Goal: Information Seeking & Learning: Check status

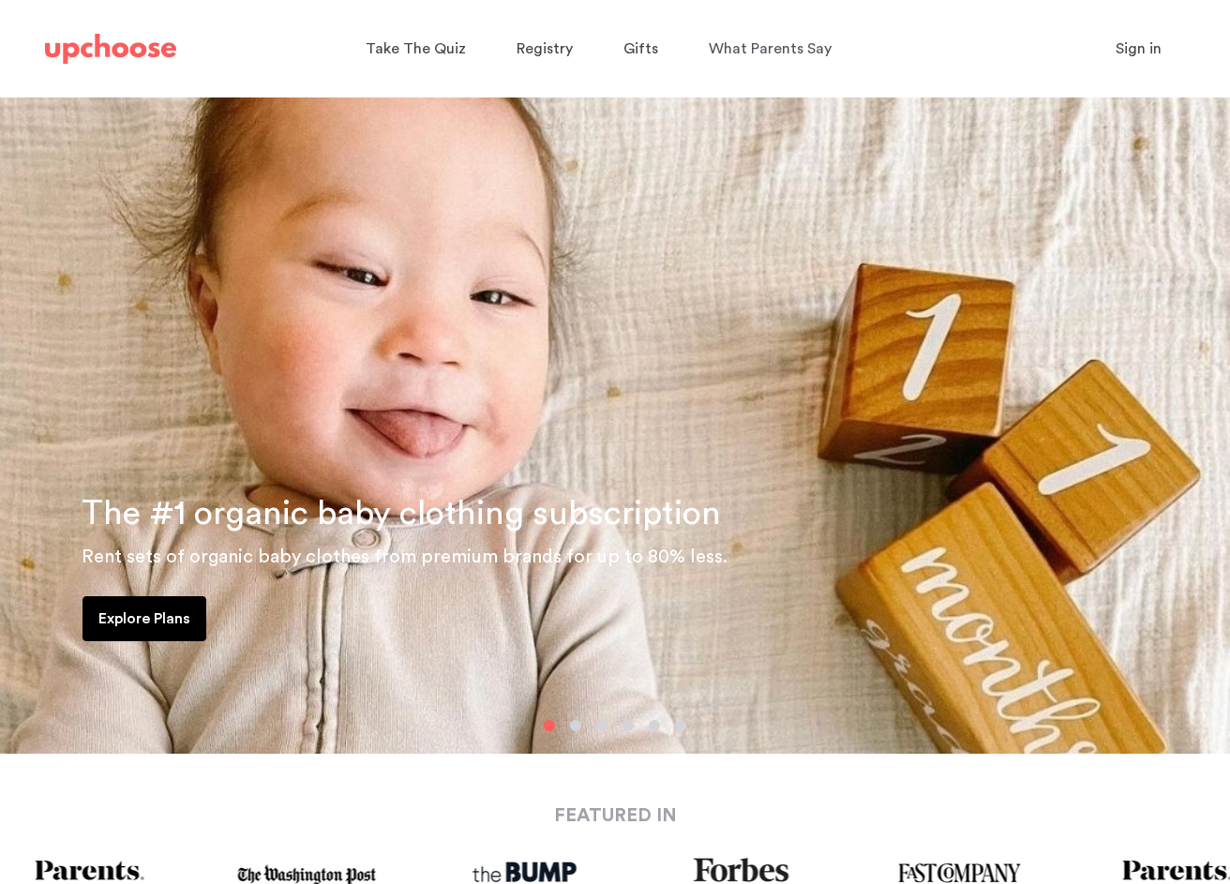
click at [1125, 41] on span "Sign in" at bounding box center [1139, 48] width 46 height 15
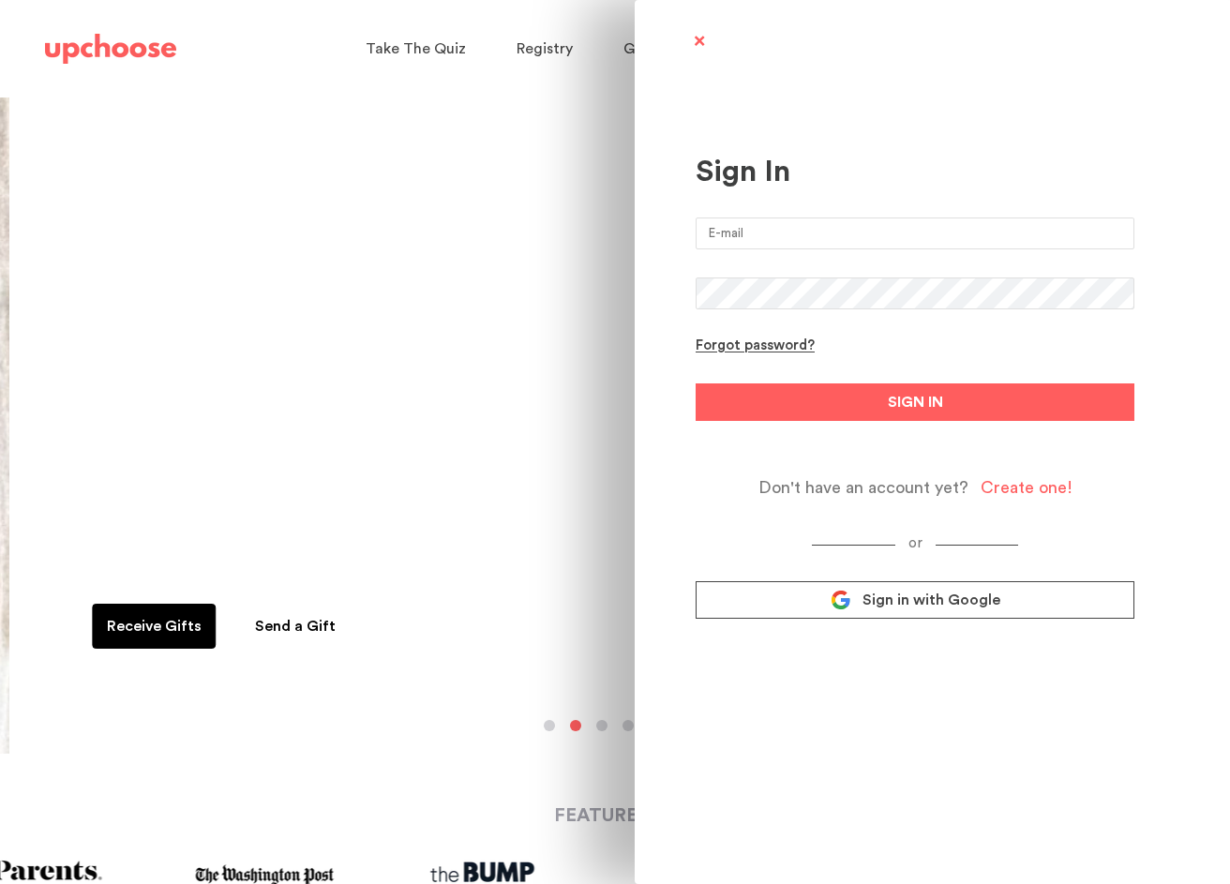
click at [835, 242] on input "email" at bounding box center [915, 234] width 439 height 32
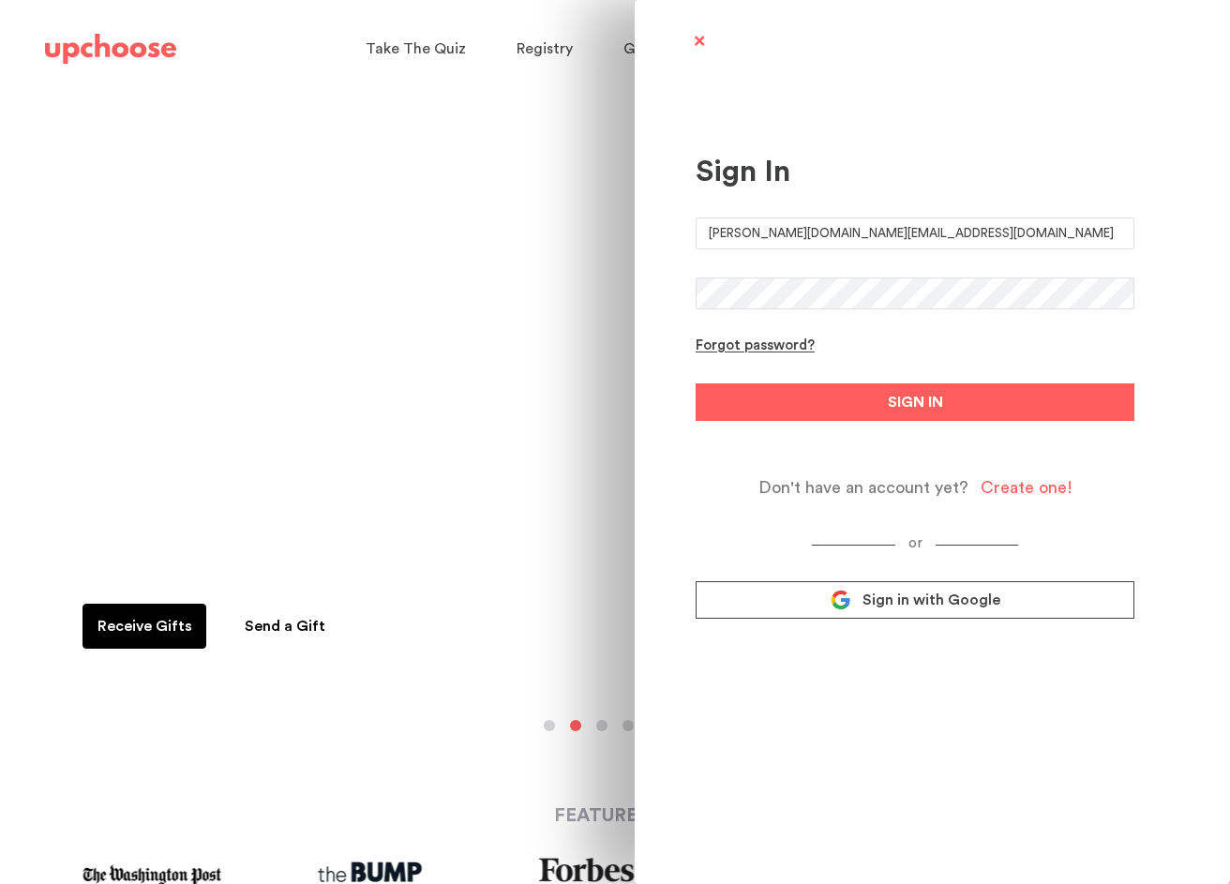
type input "[PERSON_NAME][DOMAIN_NAME][EMAIL_ADDRESS][DOMAIN_NAME]"
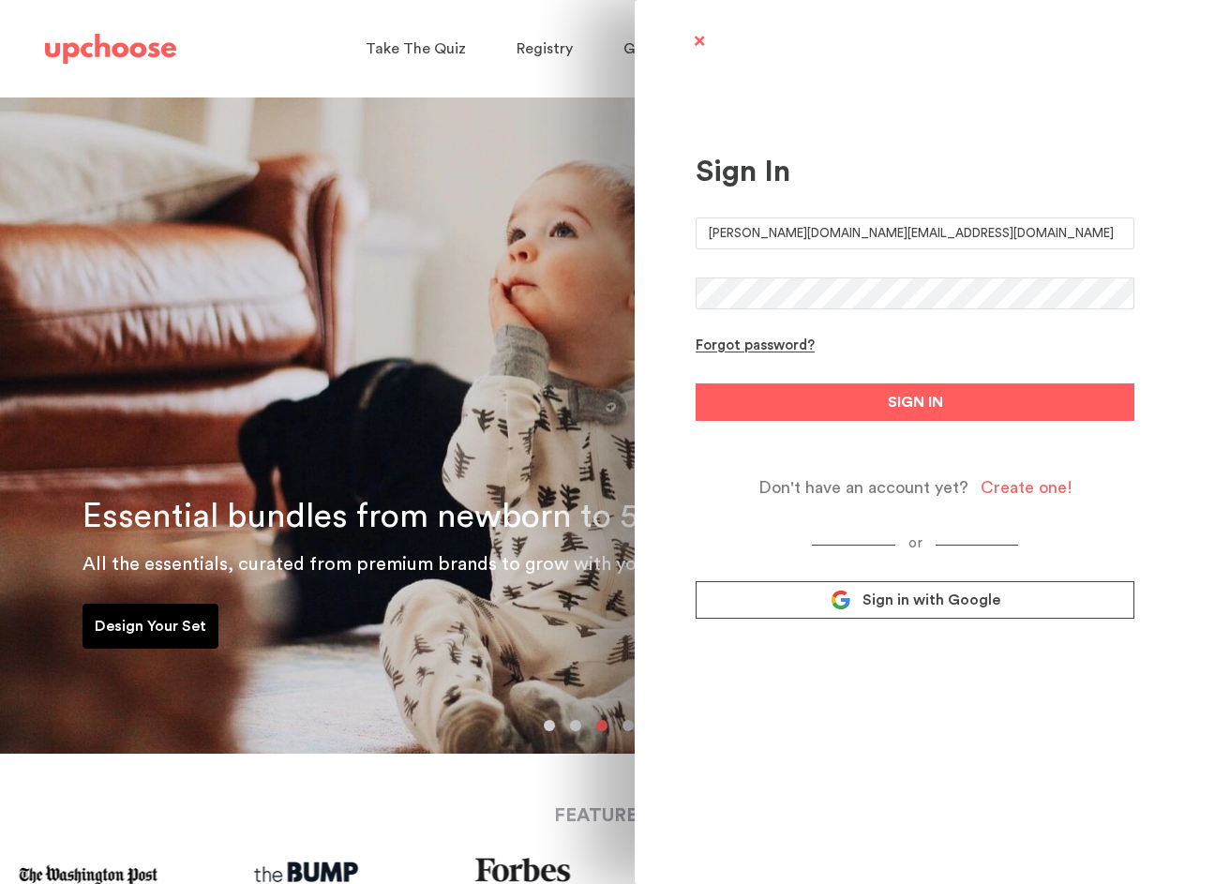
click at [696, 384] on button "SIGN IN" at bounding box center [915, 403] width 439 height 38
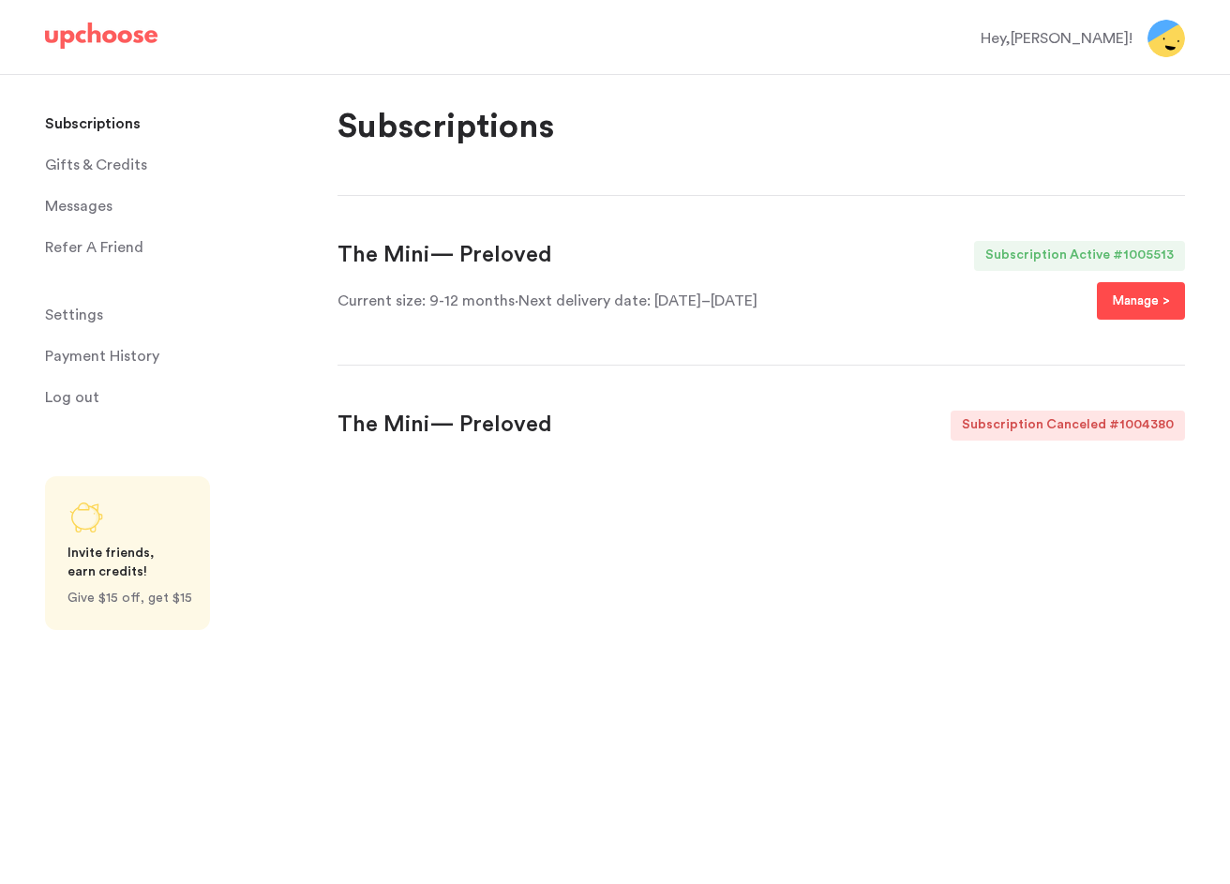
click at [1138, 303] on p "Manage >" at bounding box center [1141, 301] width 58 height 23
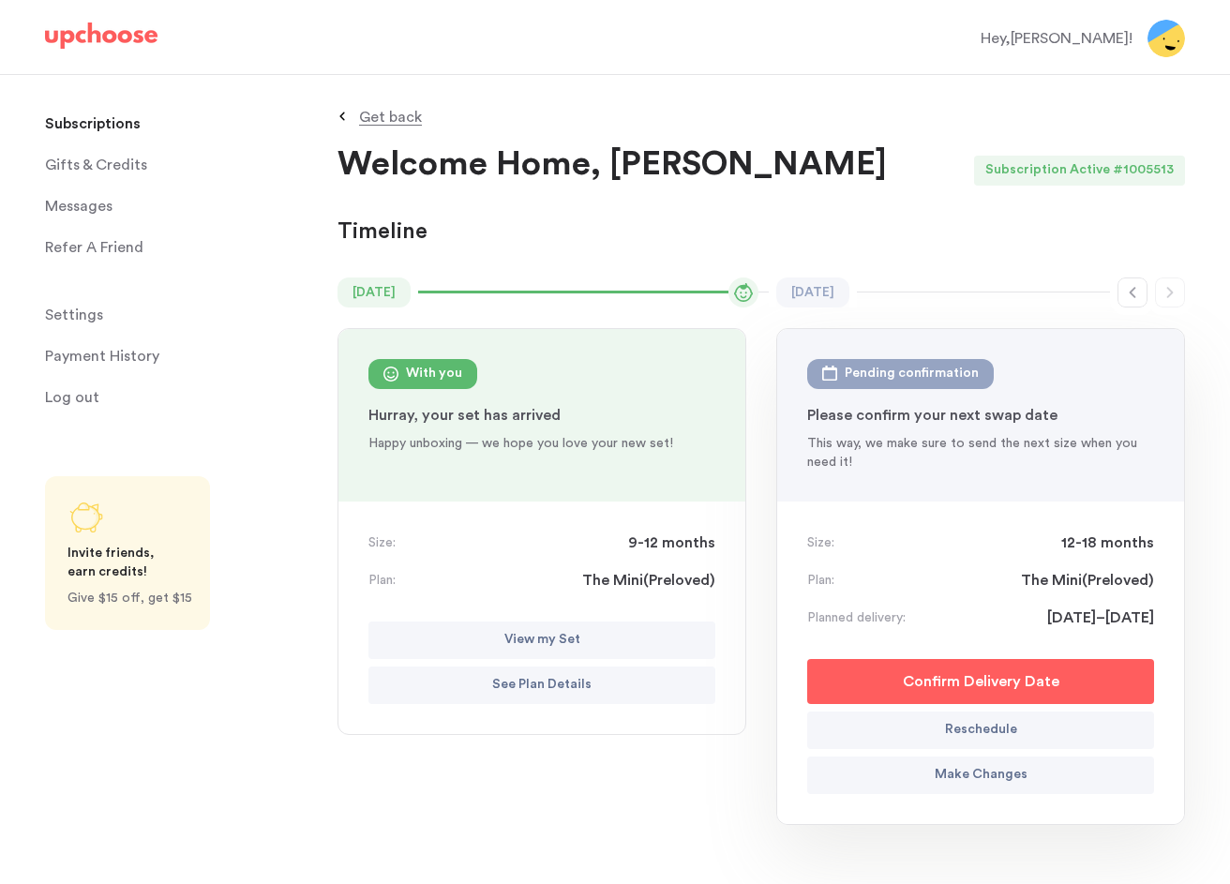
click at [863, 775] on button "Make Changes" at bounding box center [980, 776] width 347 height 38
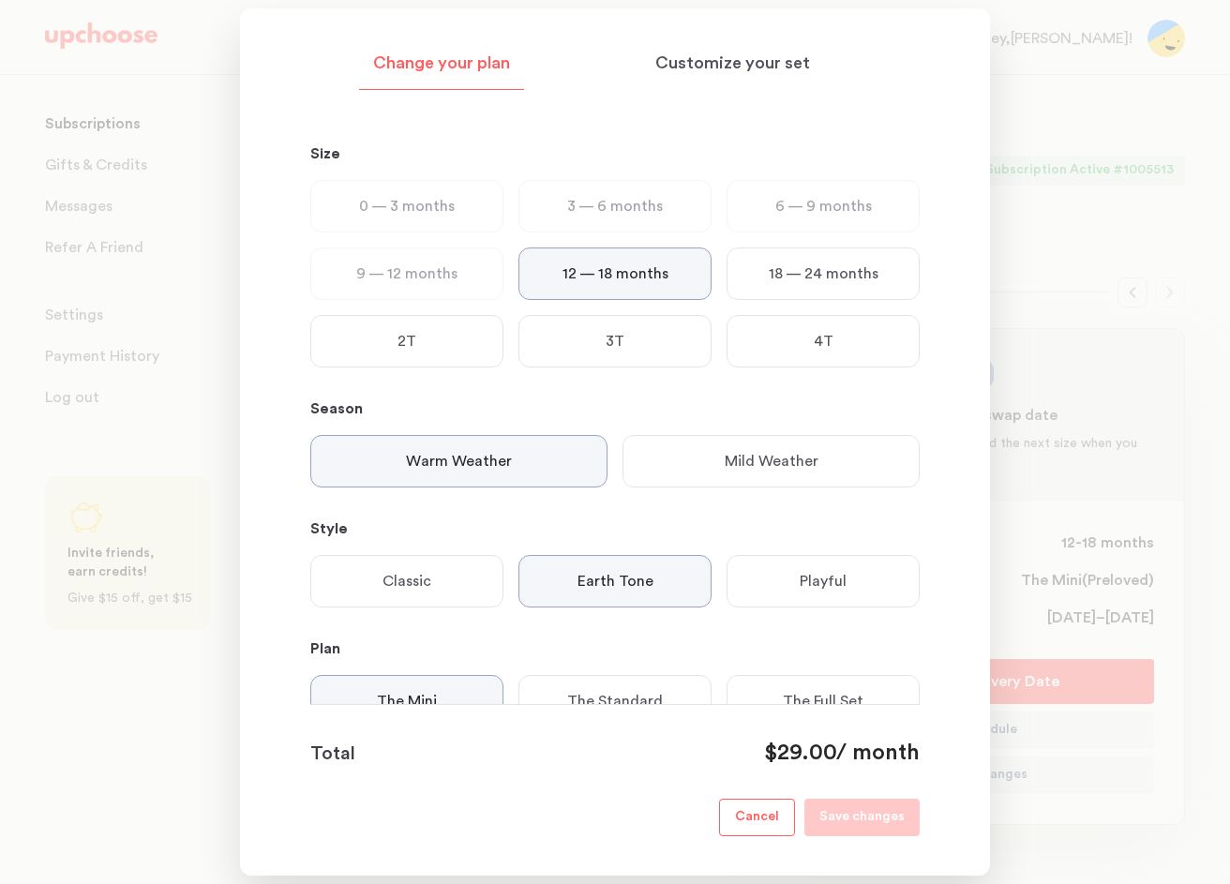
scroll to position [199, 0]
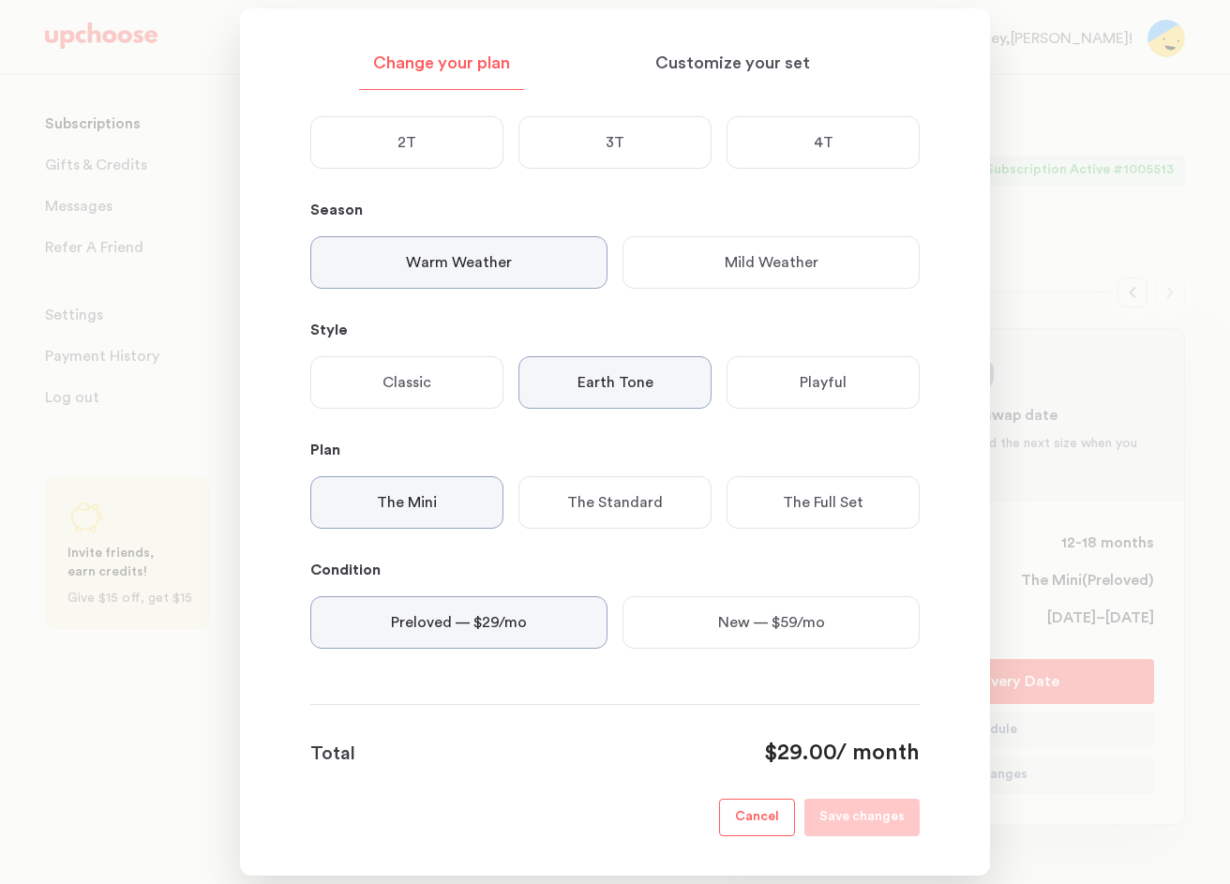
click at [773, 801] on button "Cancel" at bounding box center [757, 818] width 76 height 38
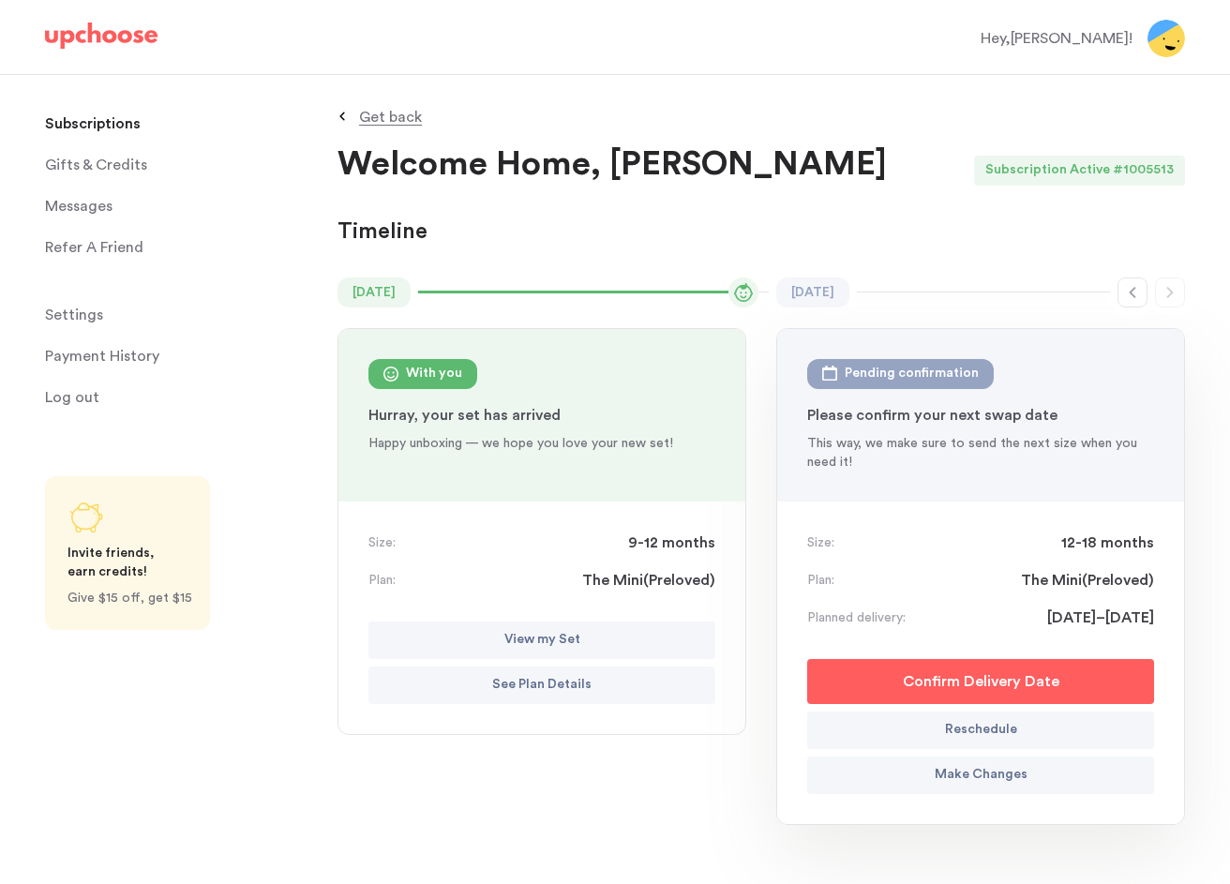
click at [91, 313] on span "Settings" at bounding box center [74, 315] width 58 height 38
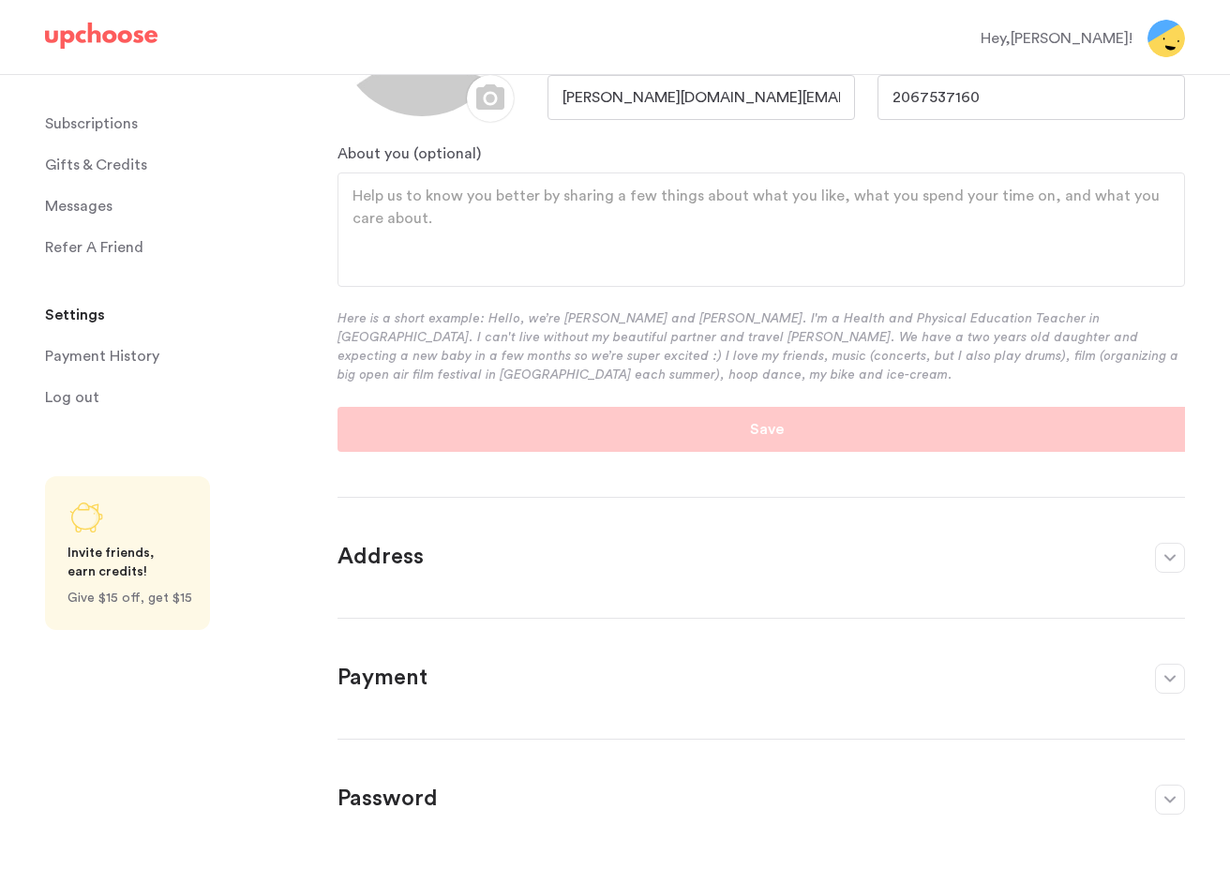
scroll to position [306, 0]
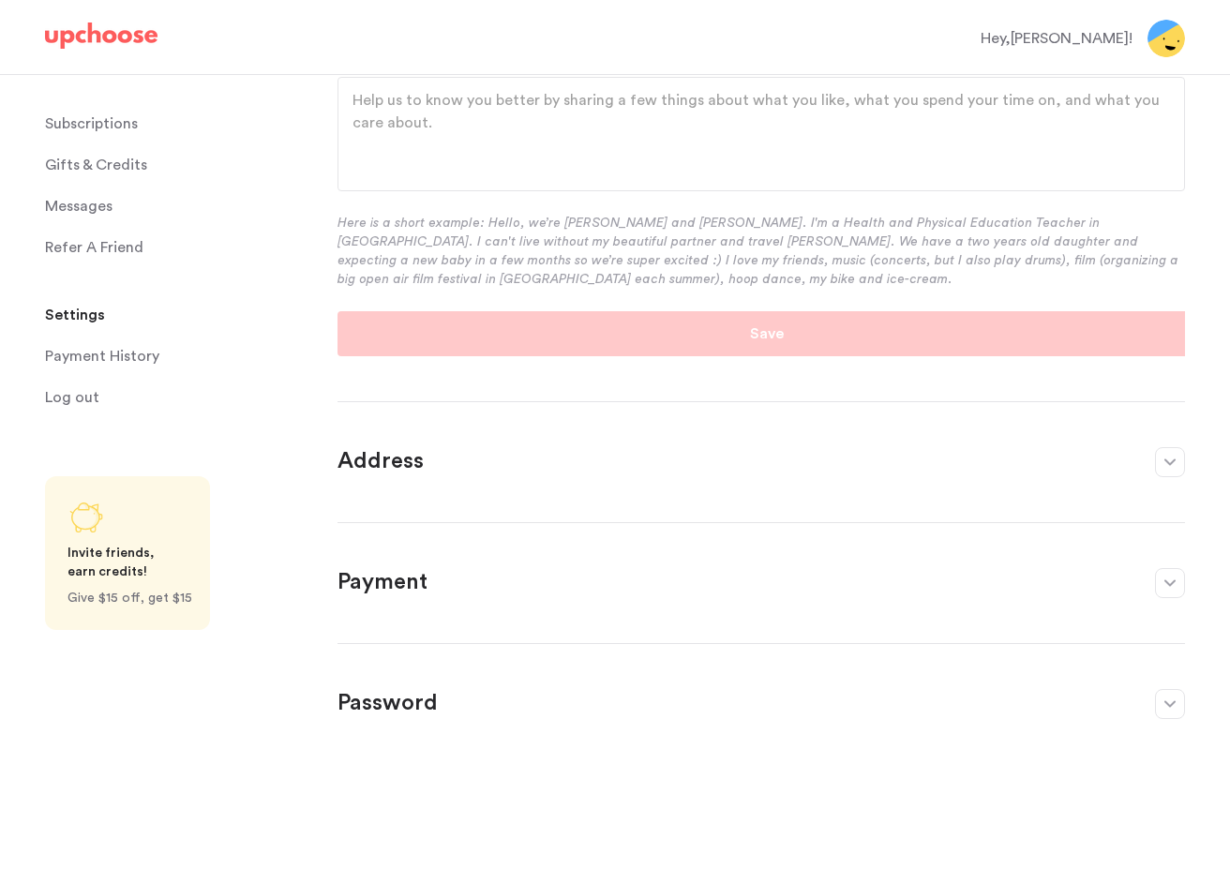
click at [109, 127] on p "Subscriptions" at bounding box center [91, 124] width 93 height 38
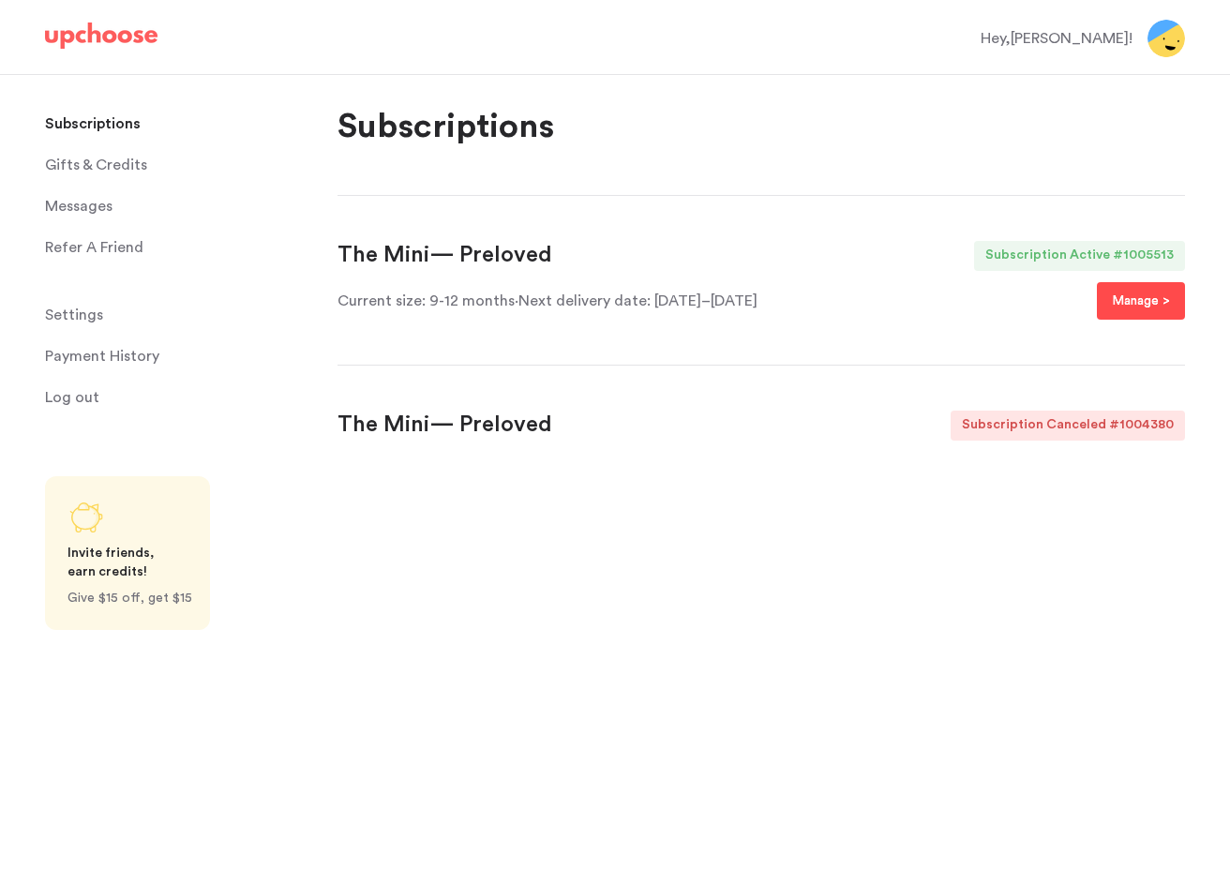
click at [1119, 309] on p "Manage >" at bounding box center [1141, 301] width 58 height 23
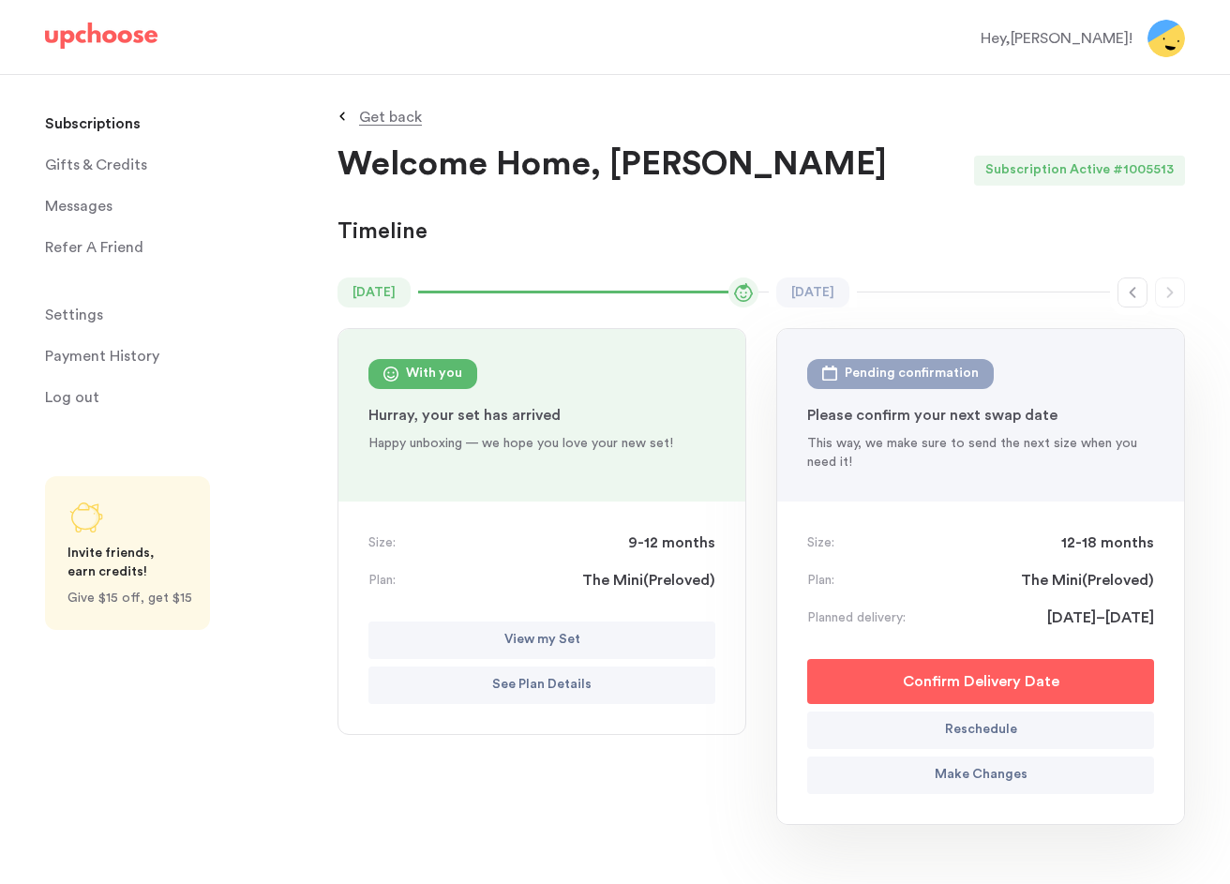
click at [563, 679] on p "See Plan Details" at bounding box center [541, 685] width 99 height 23
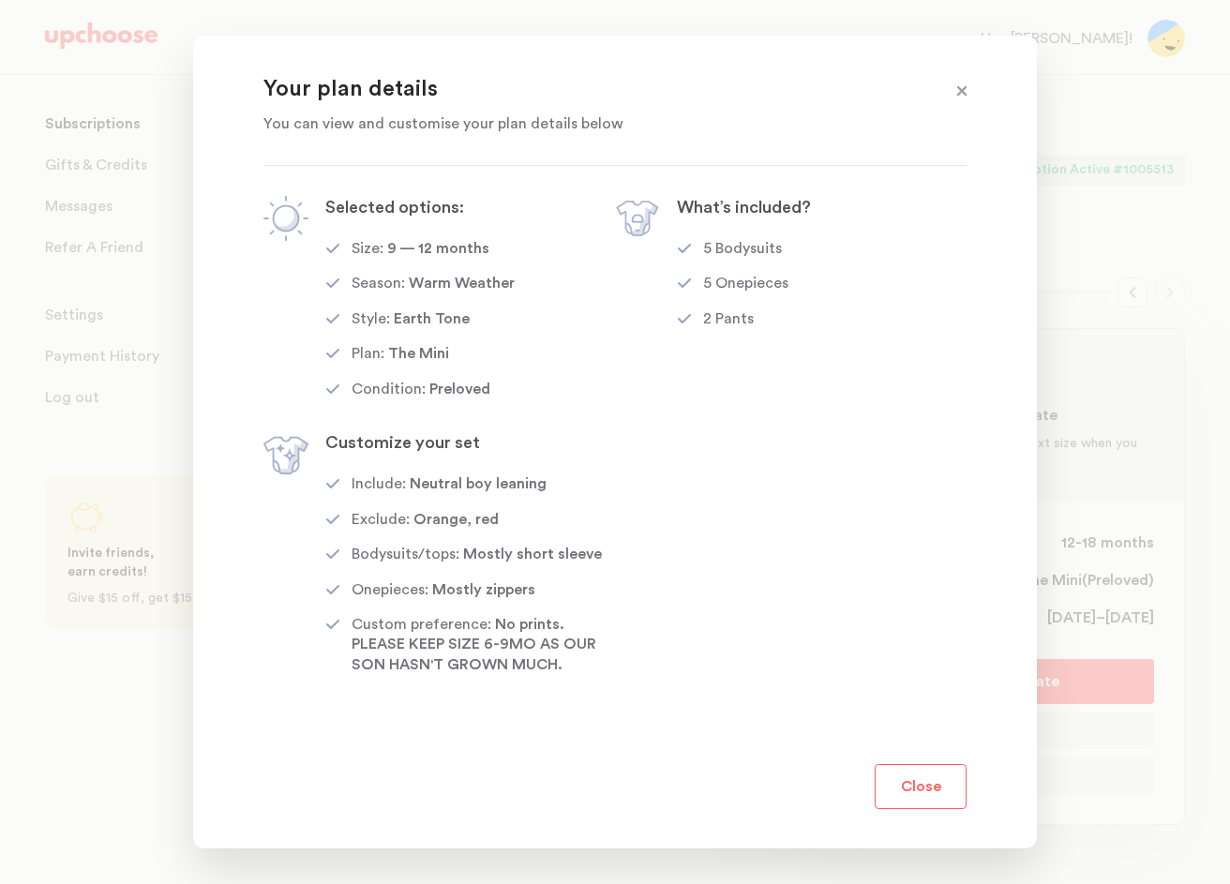
click at [928, 775] on button "Close" at bounding box center [921, 786] width 92 height 45
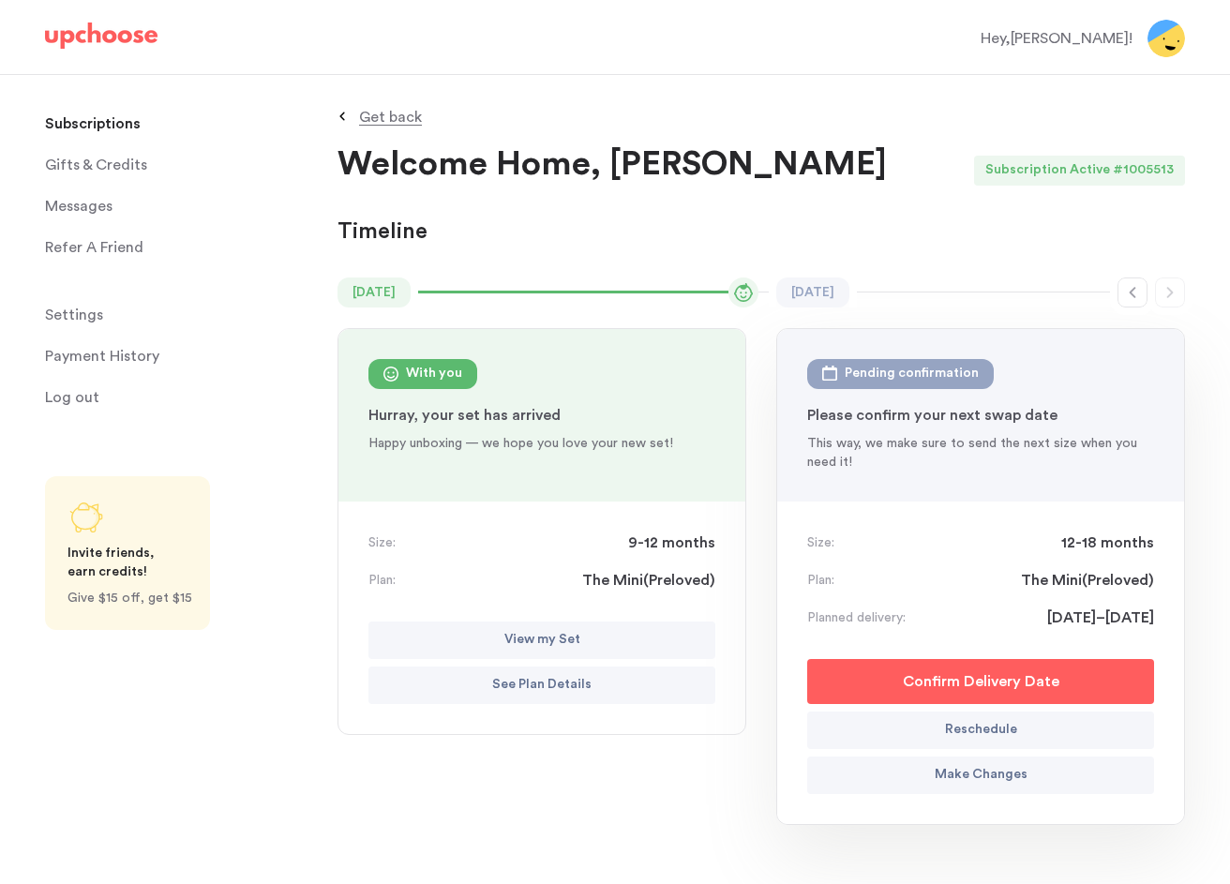
click at [555, 629] on p "View my Set" at bounding box center [542, 640] width 76 height 23
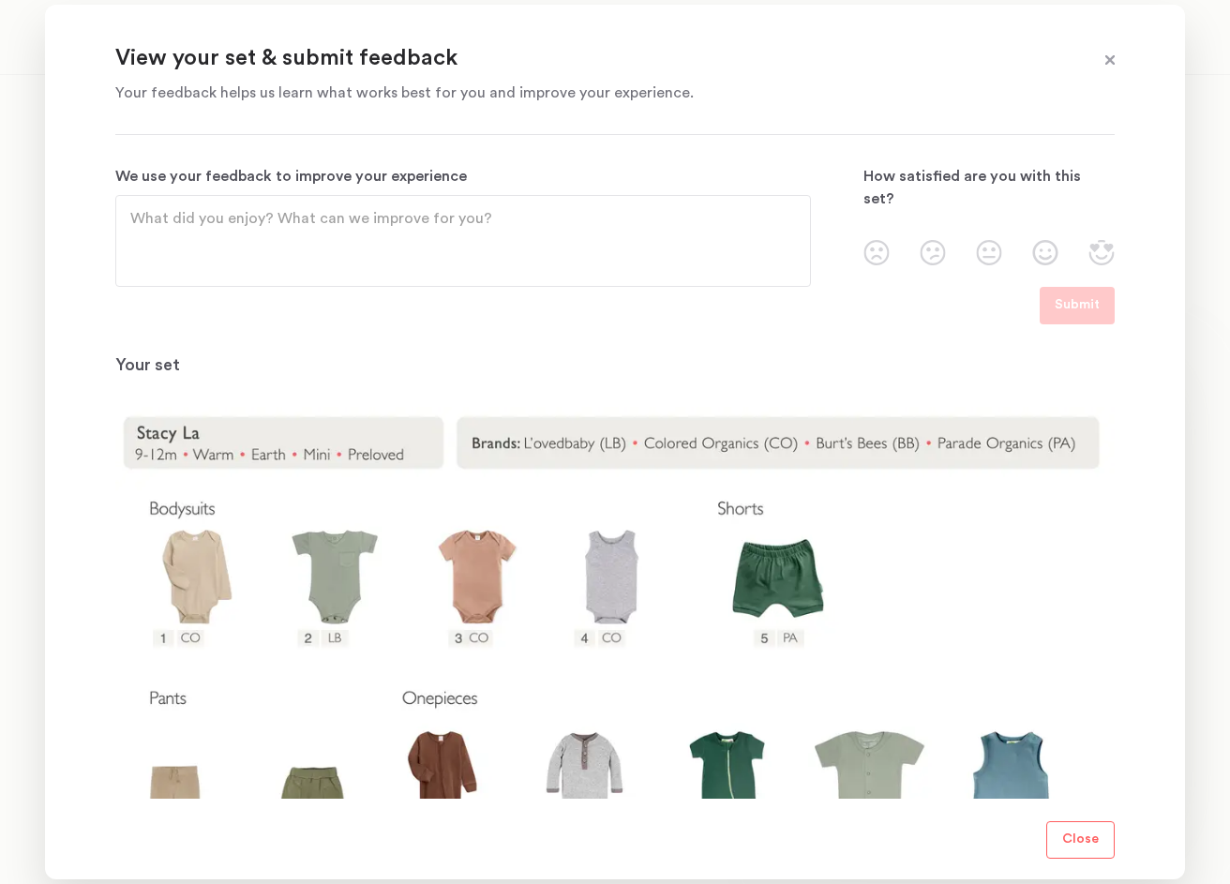
scroll to position [145, 0]
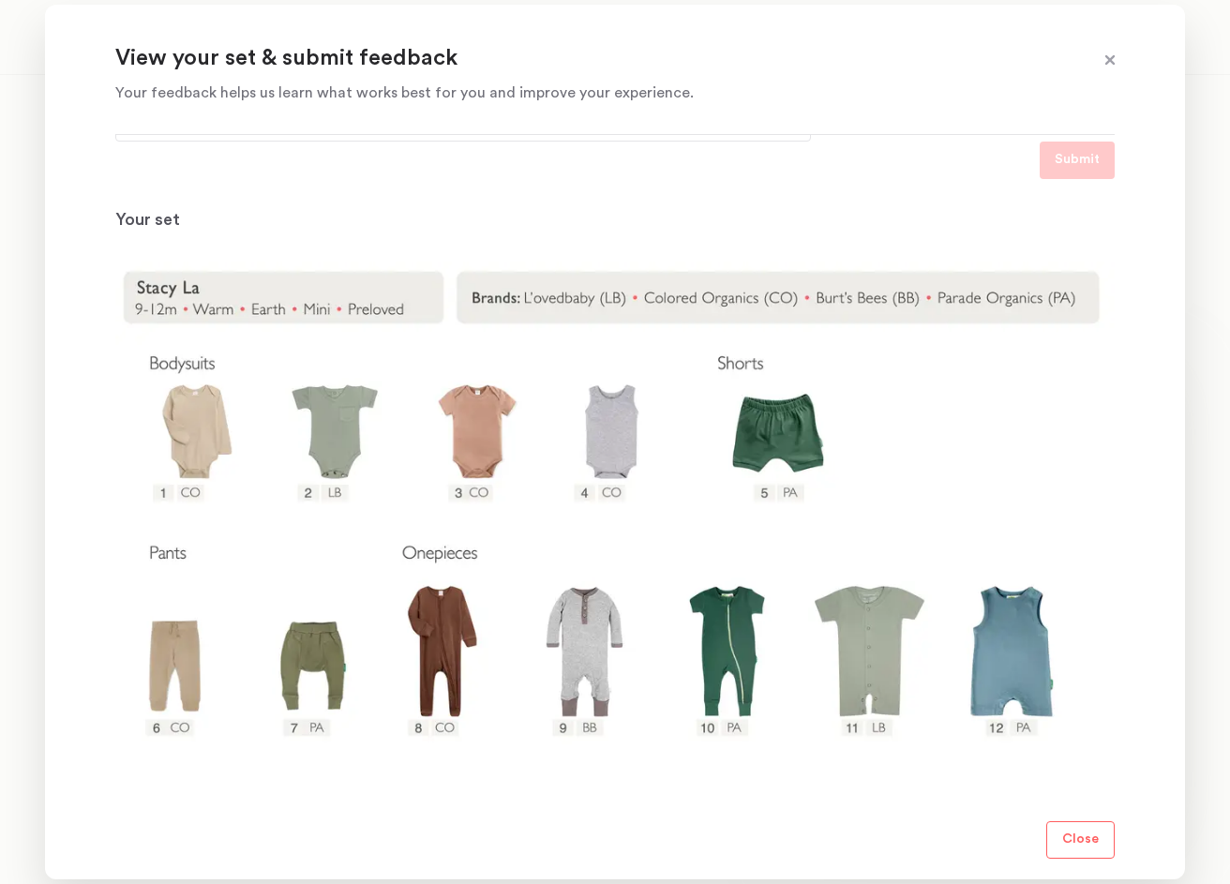
click at [1072, 832] on p "Close" at bounding box center [1080, 840] width 37 height 23
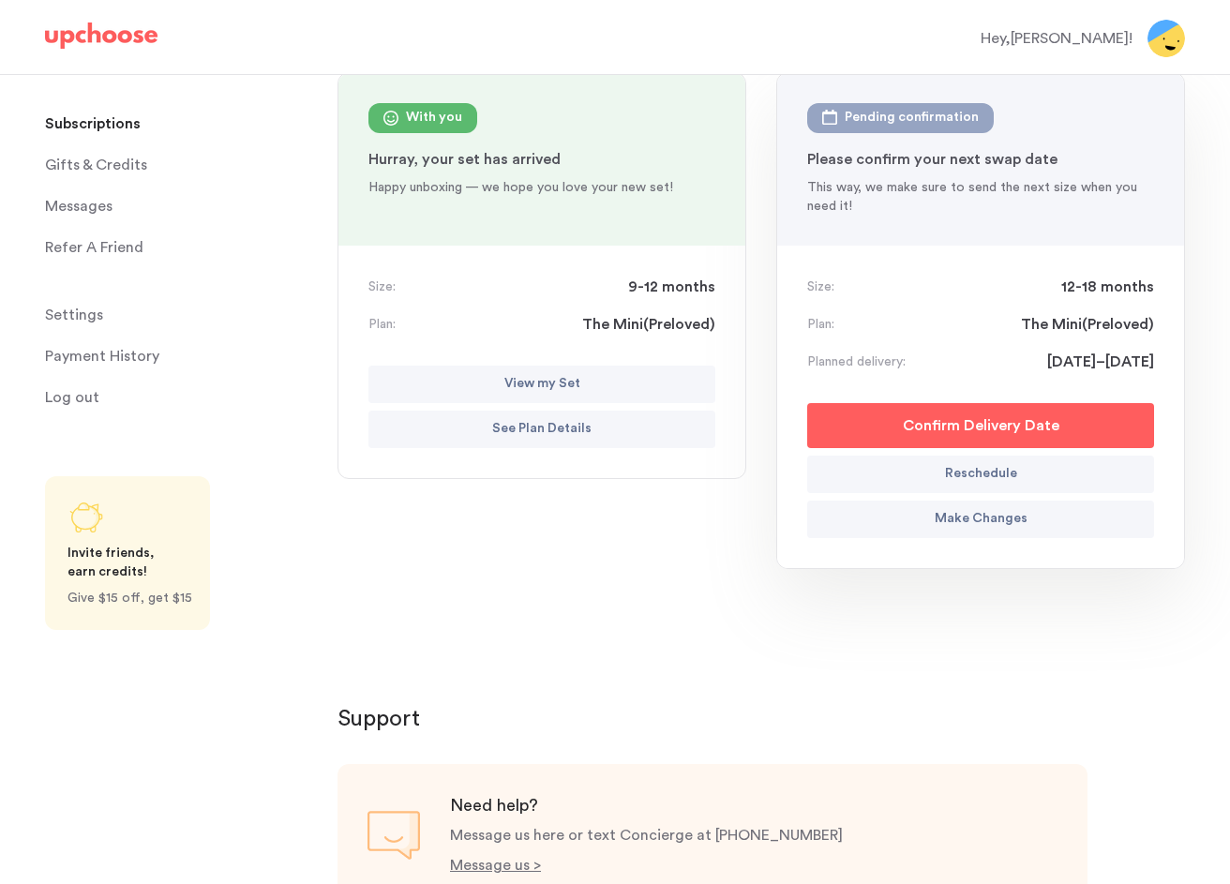
scroll to position [338, 0]
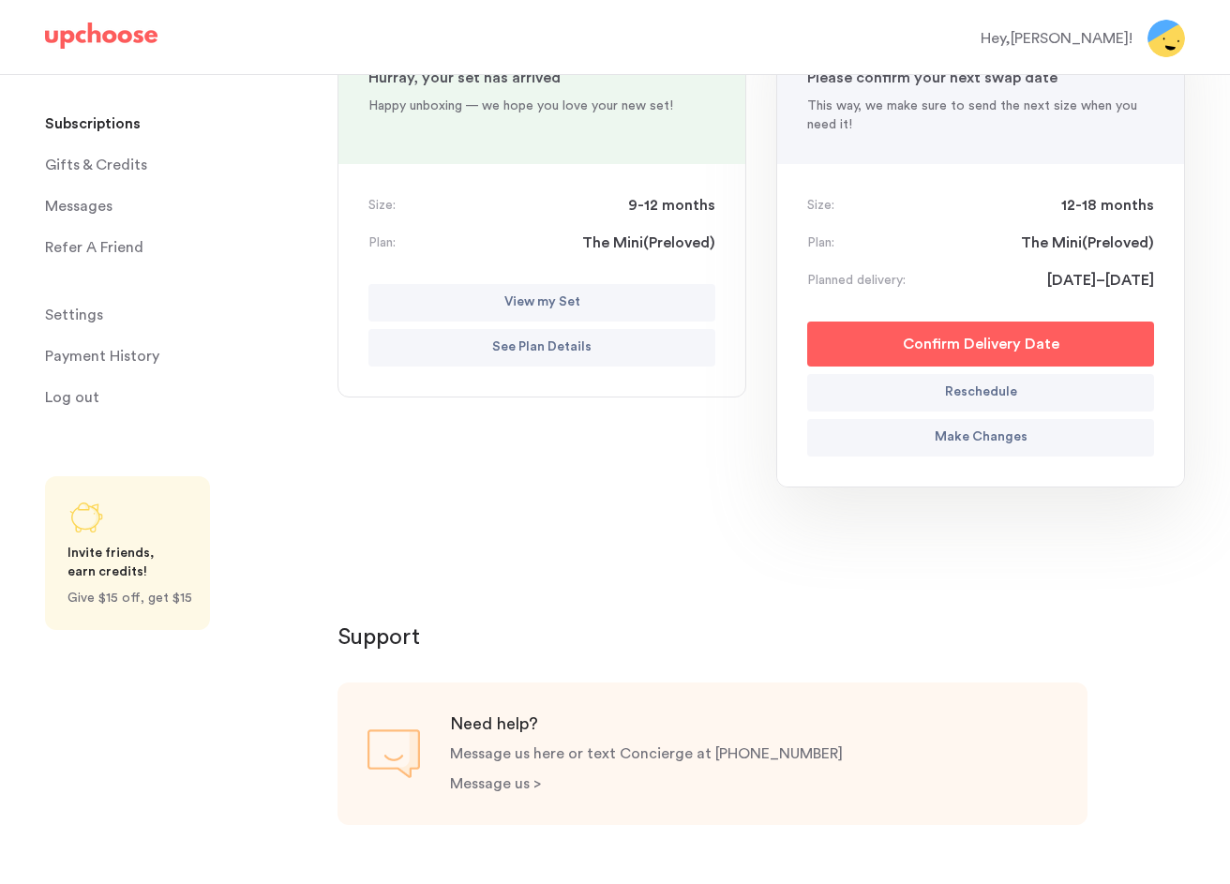
click at [465, 787] on p "Message us >" at bounding box center [495, 783] width 91 height 15
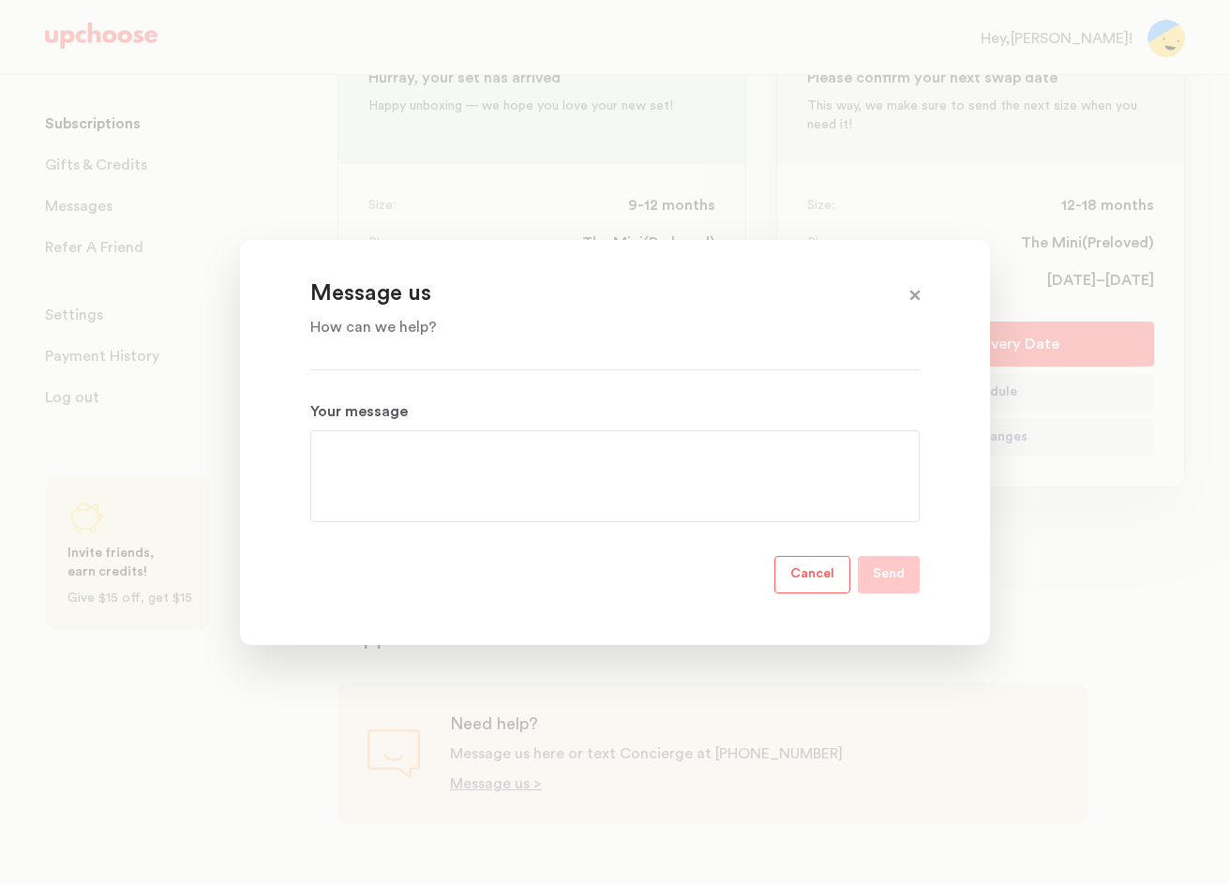
click at [915, 299] on span at bounding box center [915, 296] width 24 height 24
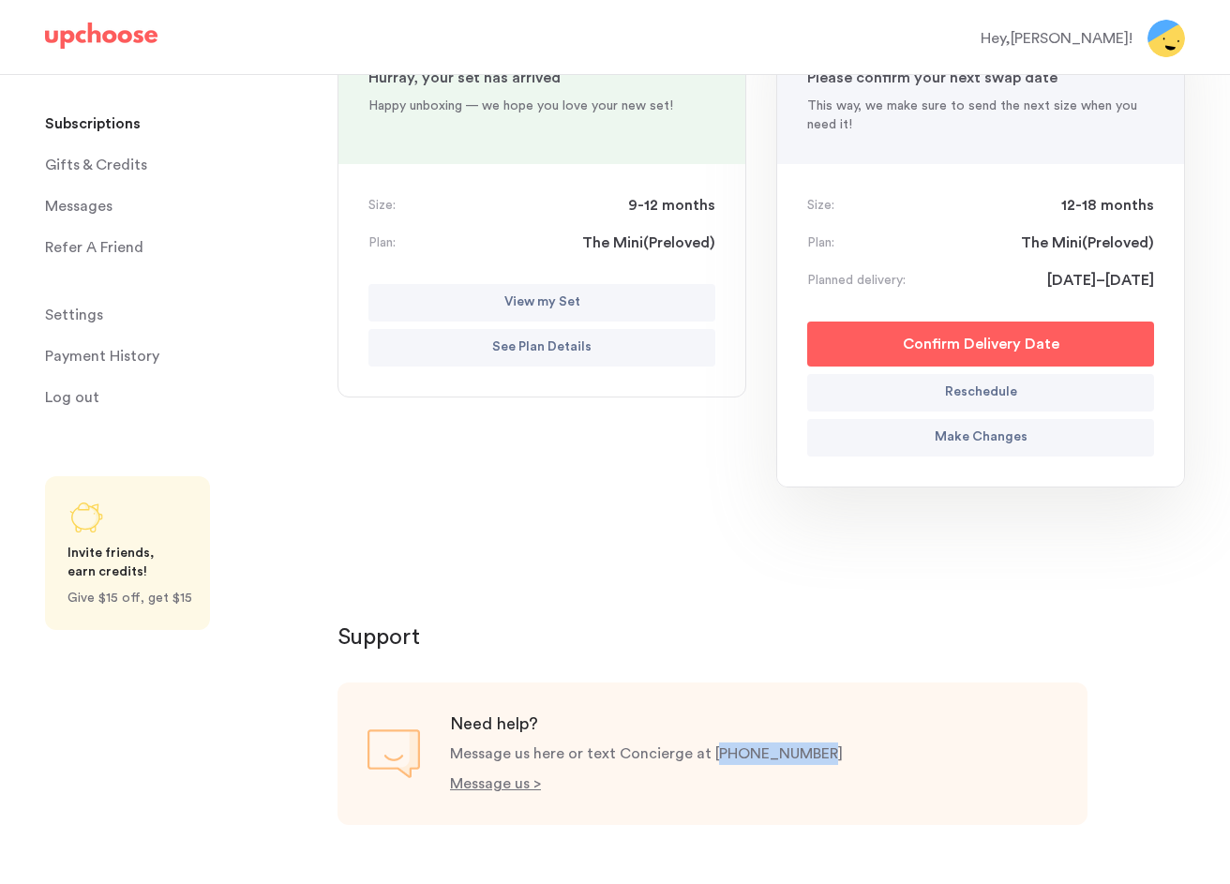
drag, startPoint x: 813, startPoint y: 756, endPoint x: 717, endPoint y: 761, distance: 95.8
click at [717, 761] on div "Need help? Message us here or text Concierge at +415 650 4553 Message us >" at bounding box center [713, 754] width 750 height 143
copy p "415 650 4553"
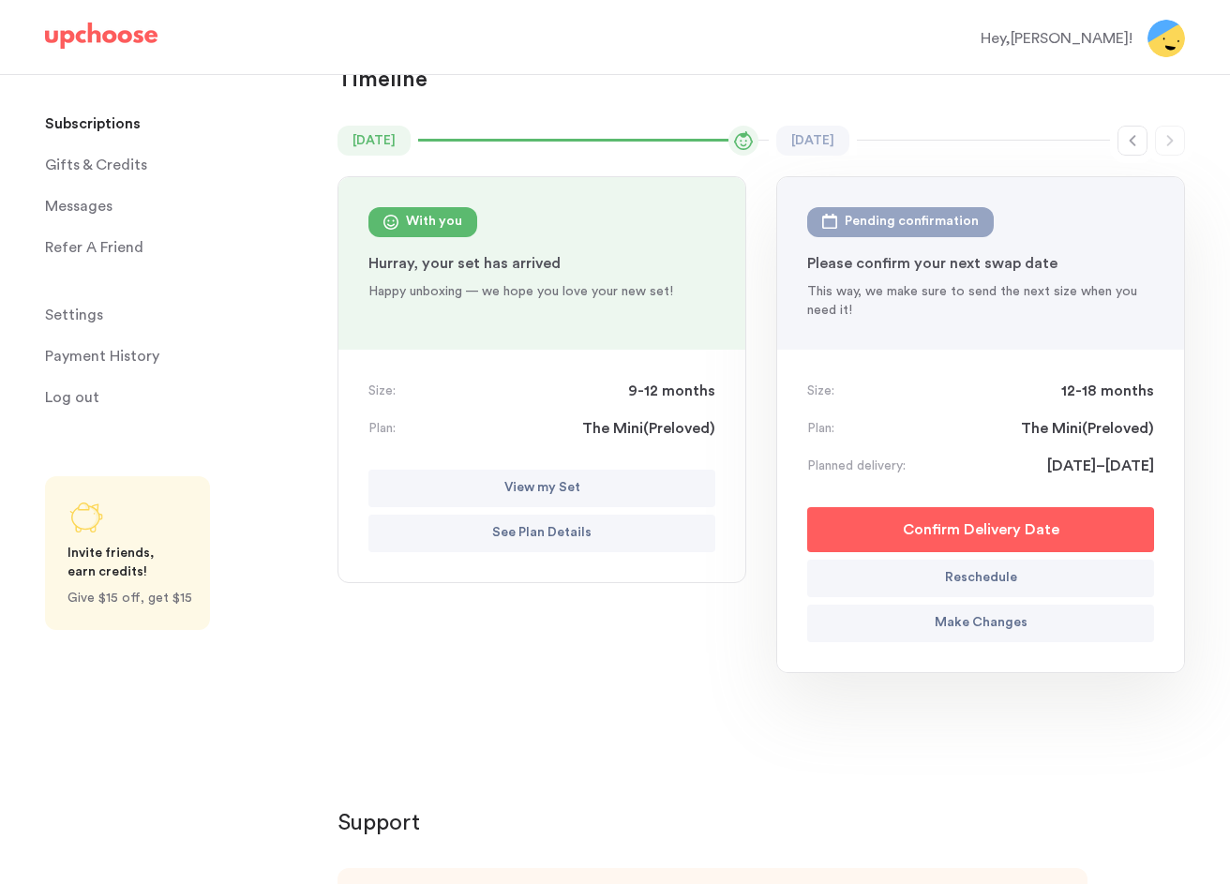
scroll to position [0, 0]
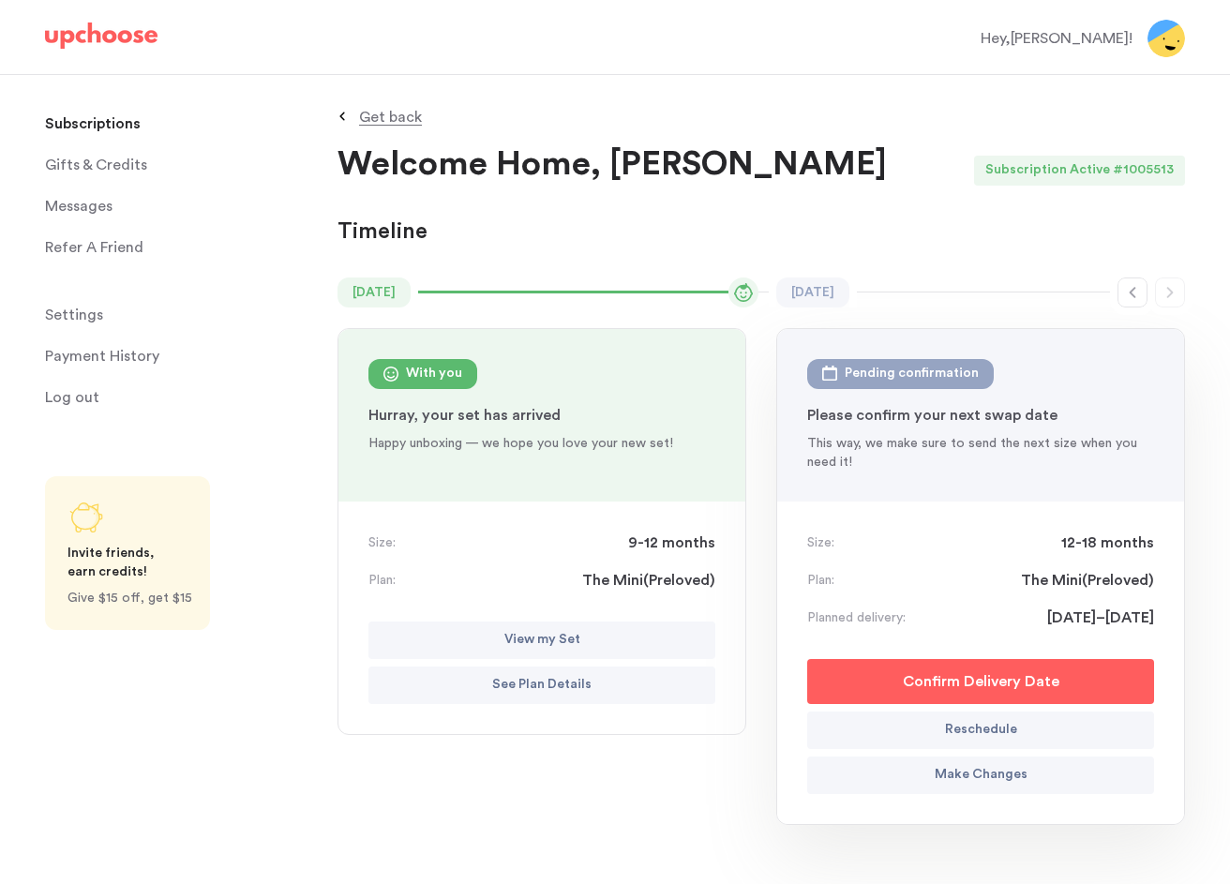
click at [1130, 41] on div "Hey, Stacy !" at bounding box center [1057, 38] width 152 height 23
